Goal: Complete application form

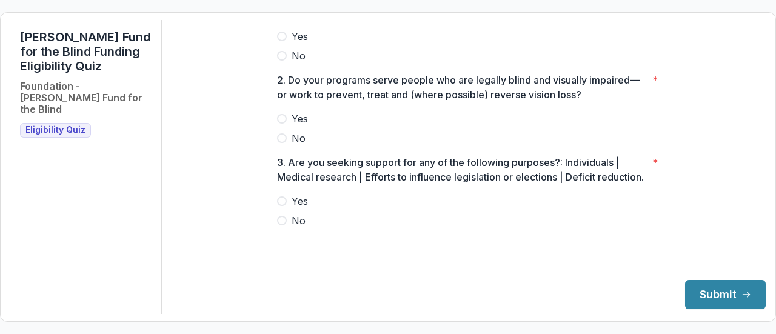
scroll to position [70, 0]
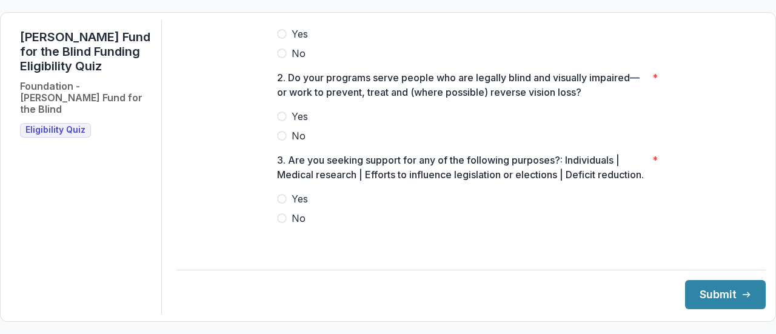
click at [282, 223] on span at bounding box center [282, 219] width 10 height 10
click at [278, 112] on span at bounding box center [282, 117] width 10 height 10
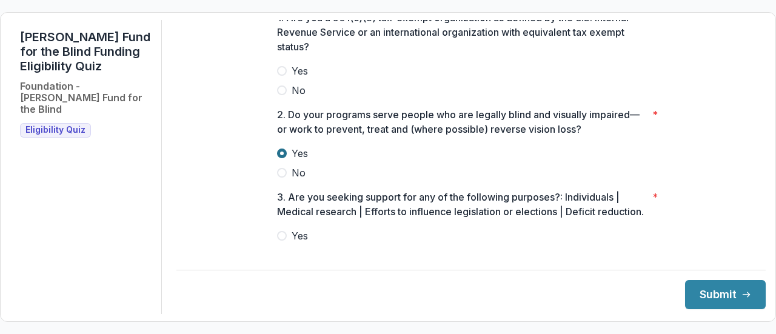
scroll to position [0, 0]
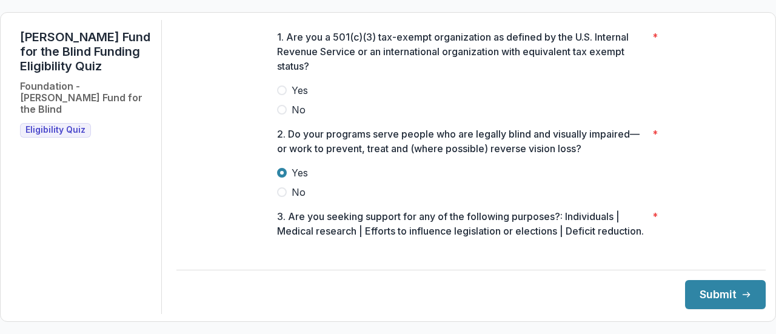
click at [280, 115] on span at bounding box center [282, 110] width 10 height 10
click at [707, 289] on button "Submit" at bounding box center [725, 294] width 81 height 29
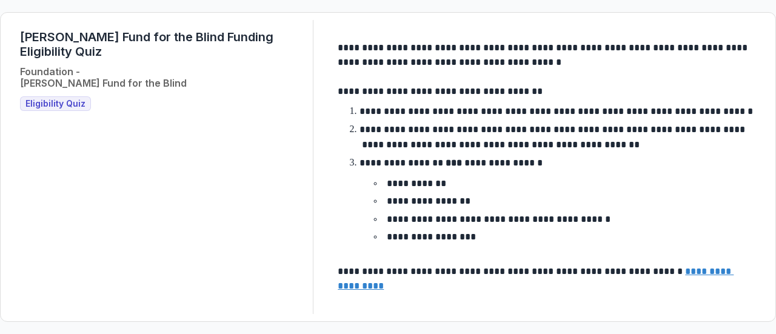
click at [42, 99] on span "Eligibility Quiz" at bounding box center [55, 104] width 60 height 10
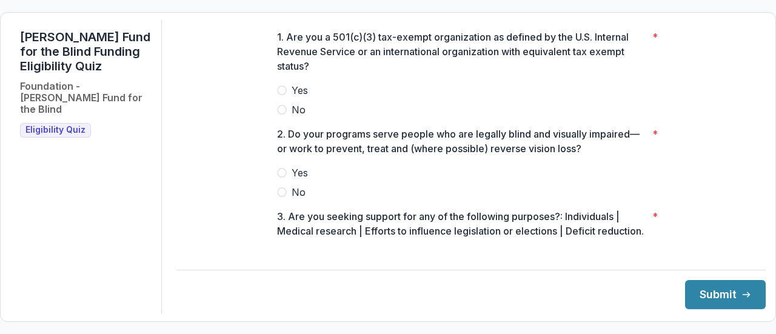
click at [280, 95] on span at bounding box center [282, 91] width 10 height 10
click at [281, 178] on span at bounding box center [282, 173] width 10 height 10
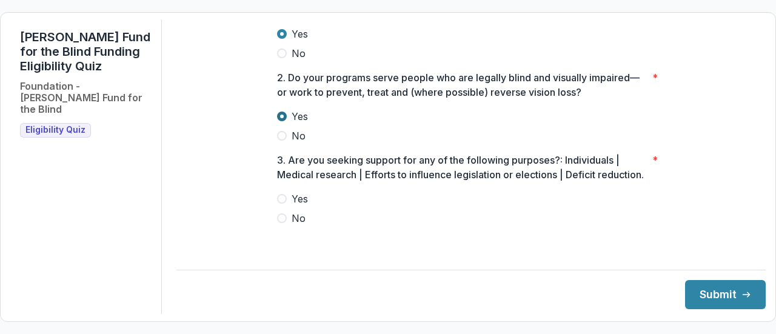
click at [286, 226] on label "No" at bounding box center [471, 218] width 388 height 15
click at [706, 295] on button "Submit" at bounding box center [725, 294] width 81 height 29
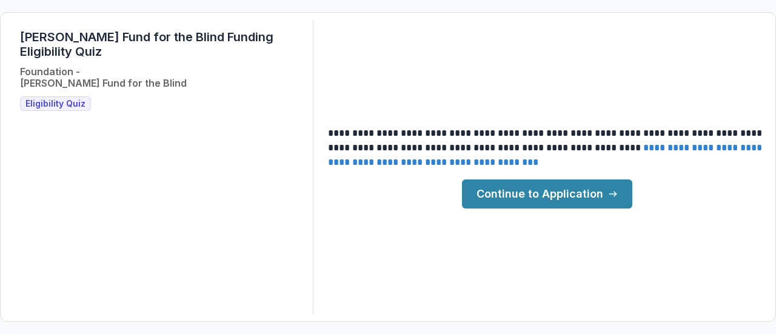
click at [628, 199] on link "Continue to Application" at bounding box center [547, 194] width 170 height 29
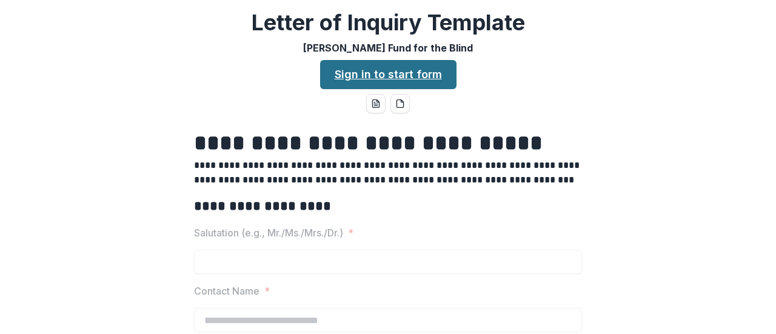
click at [351, 81] on link "Sign in to start form" at bounding box center [388, 74] width 136 height 29
